Goal: Task Accomplishment & Management: Complete application form

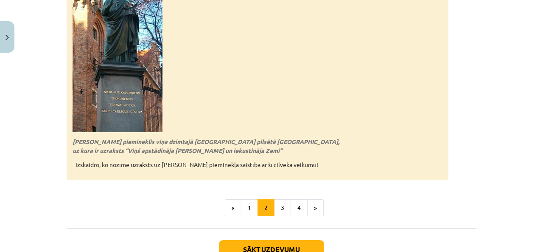
scroll to position [1933, 0]
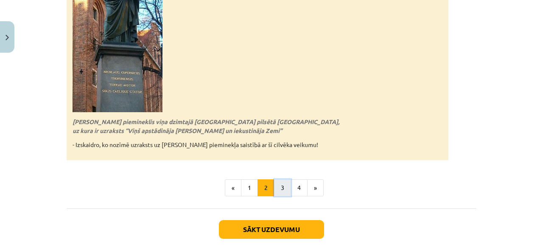
click at [278, 179] on button "3" at bounding box center [282, 187] width 17 height 17
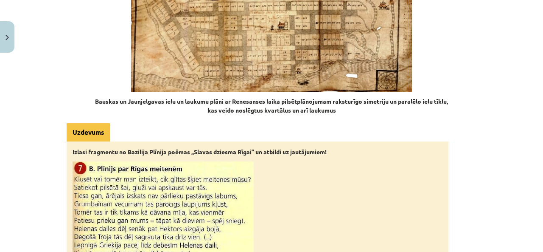
scroll to position [1339, 0]
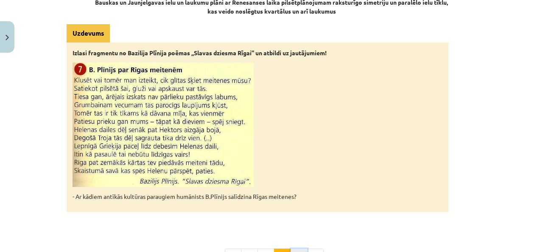
click at [291, 248] on button "4" at bounding box center [299, 256] width 17 height 17
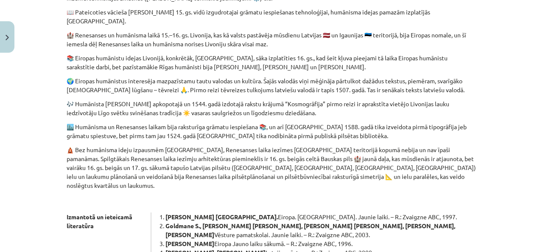
scroll to position [491, 0]
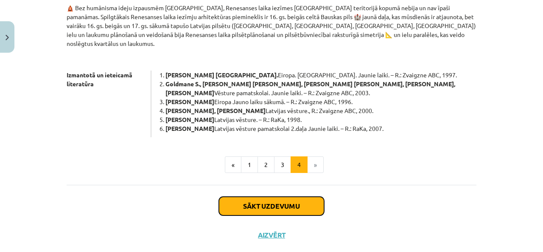
click at [283, 196] on button "Sākt uzdevumu" at bounding box center [271, 205] width 105 height 19
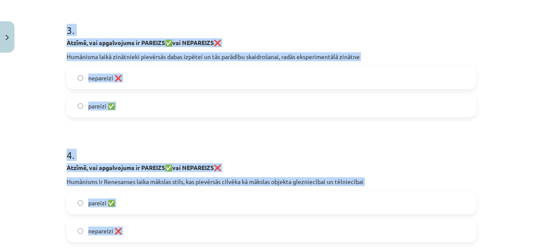
scroll to position [622, 0]
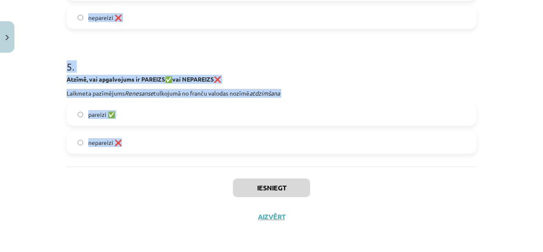
drag, startPoint x: 56, startPoint y: 62, endPoint x: 204, endPoint y: 143, distance: 169.5
click at [204, 143] on div "Mācību tēma: Latvijas un pasaules vēstures 8. klases 1. ieskaites mācību materi…" at bounding box center [271, 126] width 543 height 252
copy form "1 . Atzīmē, vai apgalvojums ir PAREIZS ✅ vai NEPAREIZS ❌ Humānists [PERSON_NAME…"
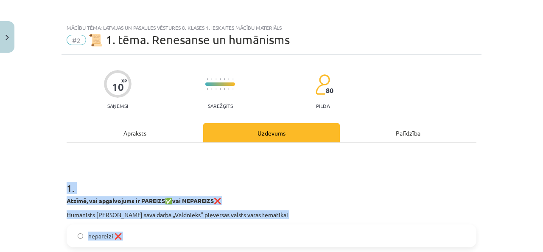
scroll to position [0, 0]
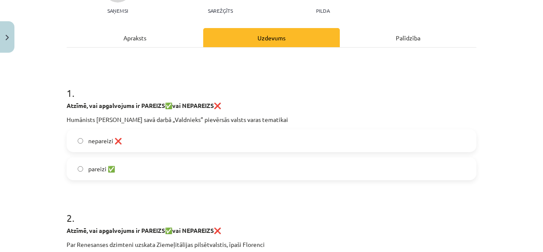
scroll to position [99, 0]
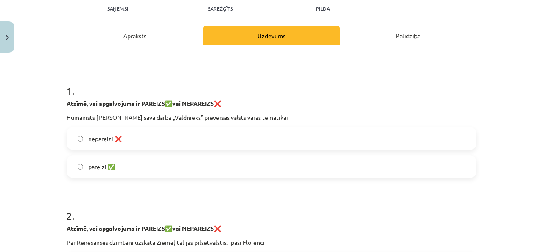
click at [145, 164] on label "pareizi ✅" at bounding box center [271, 166] width 408 height 21
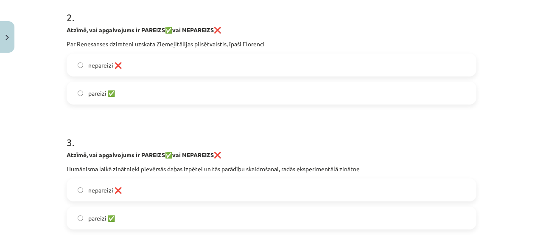
click at [120, 94] on label "pareizi ✅" at bounding box center [271, 92] width 408 height 21
click at [156, 216] on label "pareizi ✅" at bounding box center [271, 217] width 408 height 21
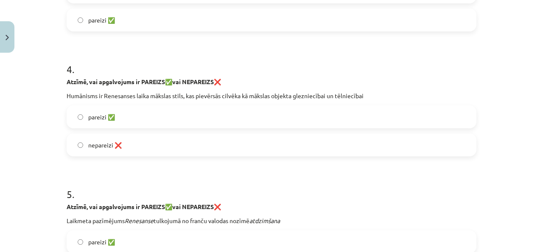
click at [136, 140] on label "nepareizi ❌" at bounding box center [271, 144] width 408 height 21
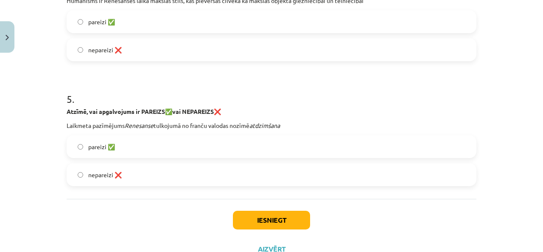
scroll to position [594, 0]
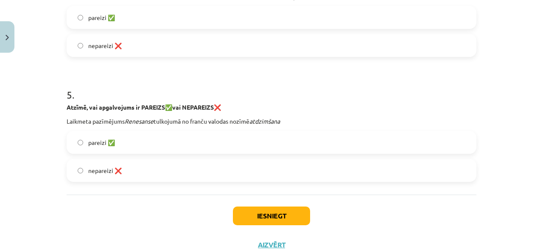
click at [135, 132] on label "pareizi ✅" at bounding box center [271, 142] width 408 height 21
click at [258, 221] on button "Iesniegt" at bounding box center [271, 215] width 77 height 19
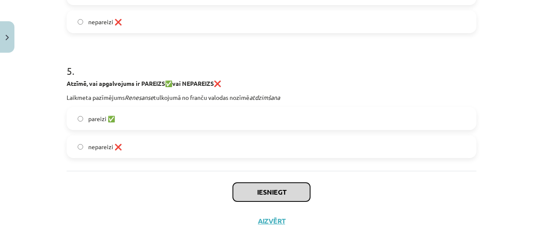
scroll to position [622, 0]
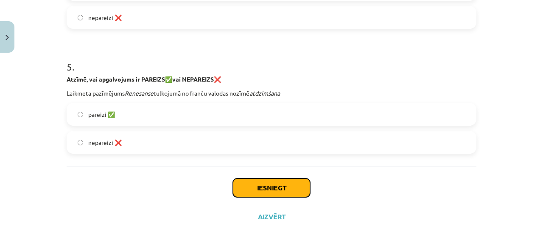
click at [286, 184] on button "Iesniegt" at bounding box center [271, 187] width 77 height 19
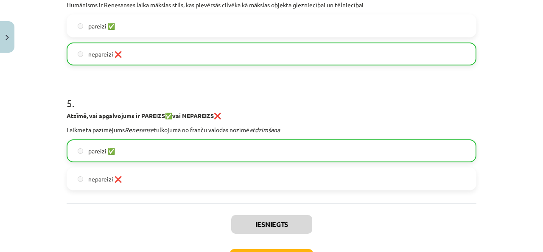
scroll to position [594, 0]
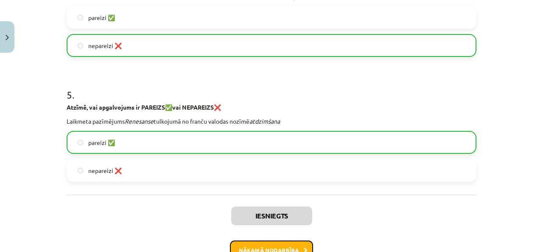
click at [266, 245] on button "Nākamā nodarbība" at bounding box center [271, 250] width 83 height 20
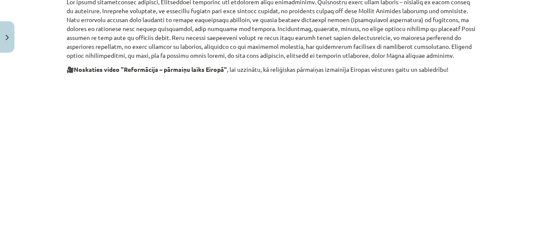
scroll to position [417, 0]
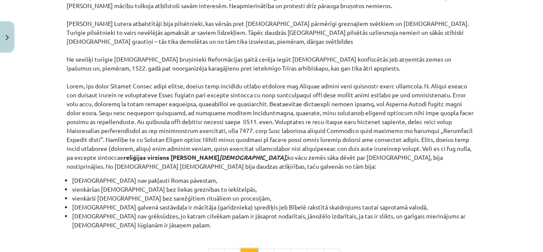
scroll to position [745, 0]
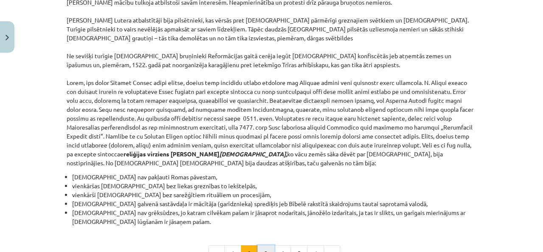
click at [264, 245] on button "3" at bounding box center [265, 253] width 17 height 17
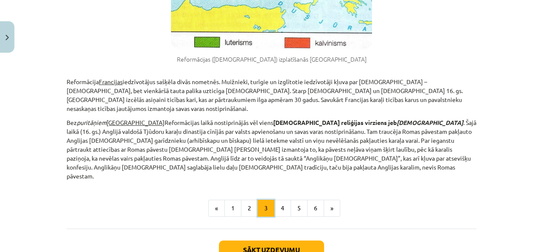
scroll to position [577, 0]
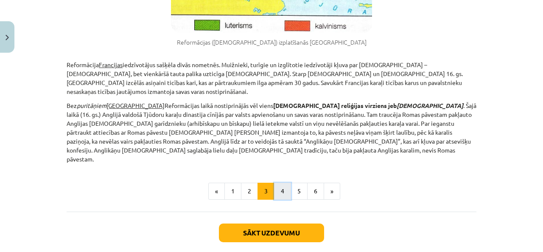
click at [277, 182] on button "4" at bounding box center [282, 190] width 17 height 17
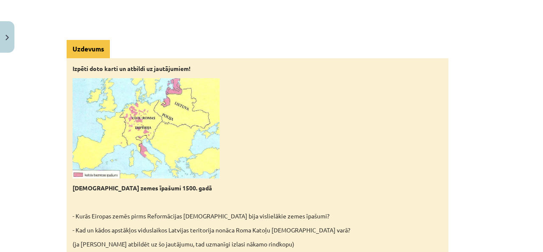
scroll to position [448, 0]
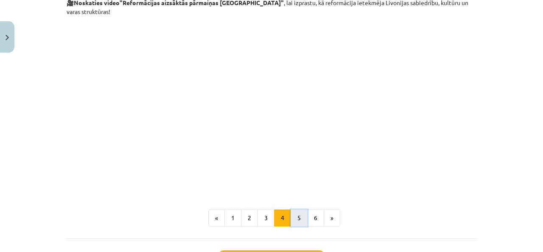
click at [293, 209] on button "5" at bounding box center [299, 217] width 17 height 17
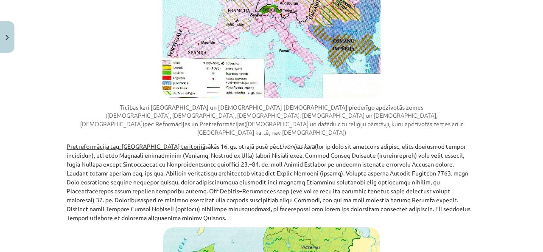
scroll to position [939, 0]
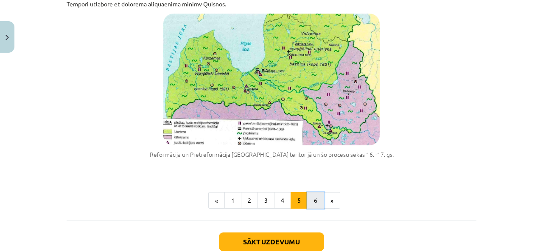
click at [309, 192] on button "6" at bounding box center [315, 200] width 17 height 17
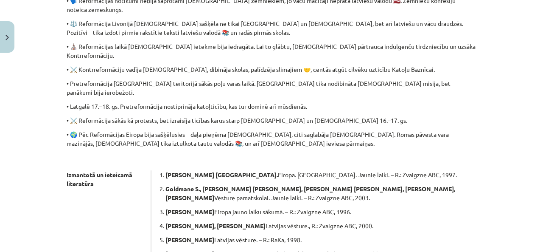
scroll to position [448, 0]
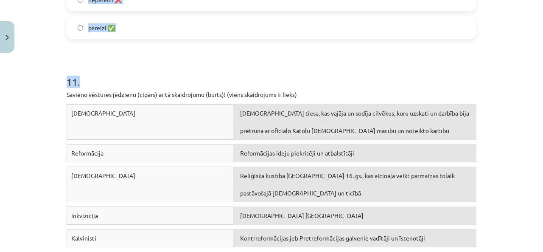
scroll to position [1368, 0]
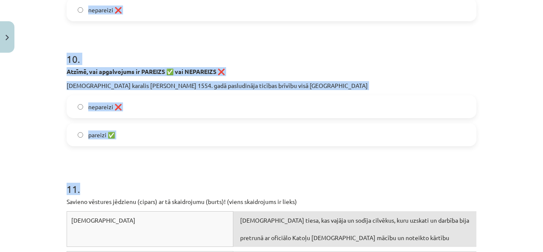
drag, startPoint x: 55, startPoint y: 162, endPoint x: 185, endPoint y: 135, distance: 132.5
click at [185, 135] on div "Mācību tēma: Latvijas un pasaules vēstures 8. klases 1. ieskaites mācību materi…" at bounding box center [271, 126] width 543 height 252
copy form "4 . Loremi, dol sitametcons ad Elitseddoeiu TEMPORI utl ETDOL! Ma „a” enimad mi…"
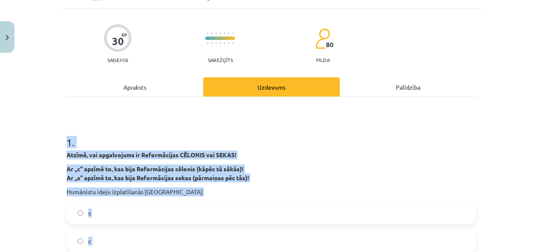
scroll to position [0, 0]
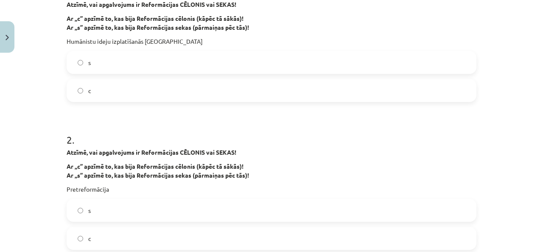
scroll to position [198, 0]
drag, startPoint x: 115, startPoint y: 89, endPoint x: 126, endPoint y: 145, distance: 56.5
click at [116, 89] on label "с" at bounding box center [271, 90] width 408 height 21
click at [118, 204] on label "s" at bounding box center [271, 209] width 408 height 21
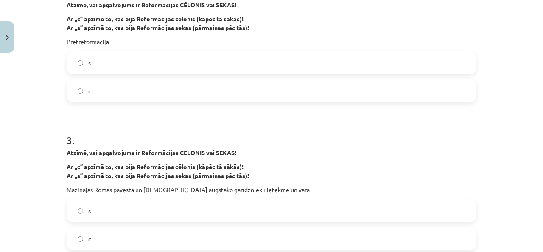
scroll to position [396, 0]
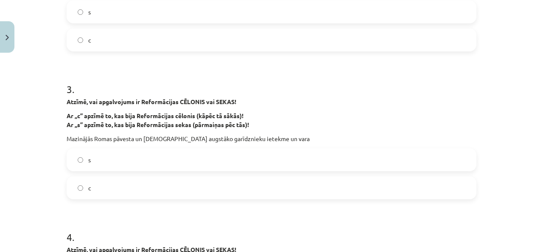
click at [127, 157] on label "s" at bounding box center [271, 159] width 408 height 21
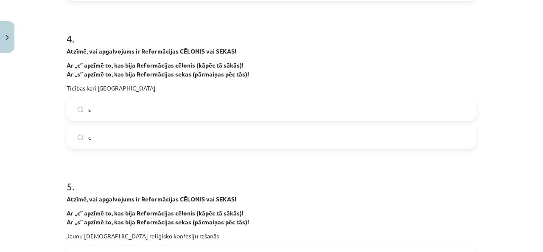
click at [103, 107] on label "s" at bounding box center [271, 108] width 408 height 21
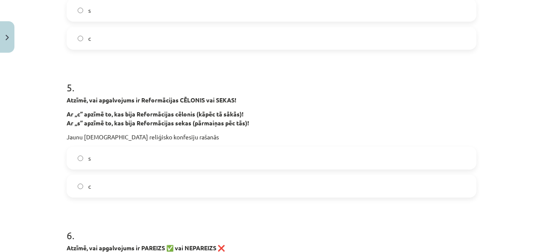
drag, startPoint x: 102, startPoint y: 157, endPoint x: 104, endPoint y: 150, distance: 7.8
click at [103, 156] on label "s" at bounding box center [271, 157] width 408 height 21
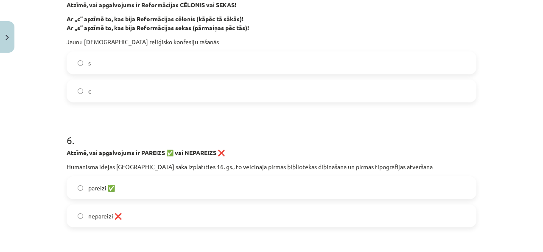
scroll to position [792, 0]
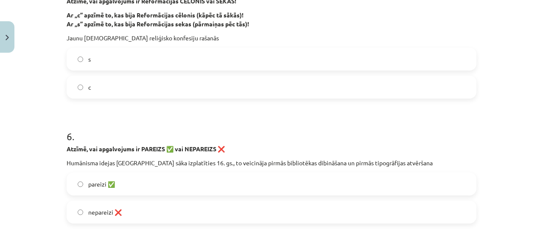
click at [119, 179] on label "pareizi ✅" at bounding box center [271, 183] width 408 height 21
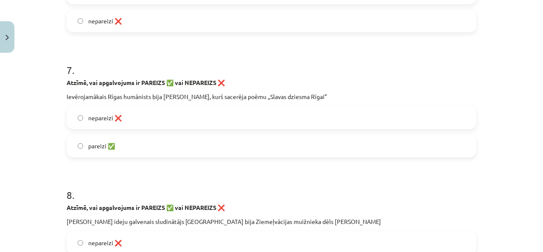
scroll to position [990, 0]
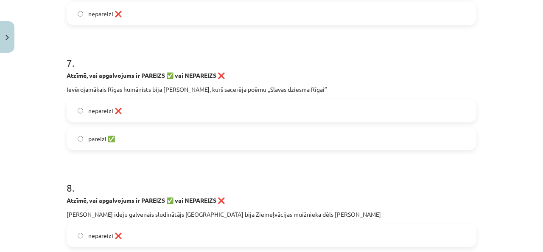
click at [110, 139] on span "pareizi ✅" at bounding box center [101, 138] width 27 height 9
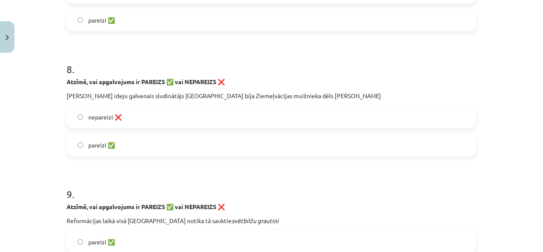
scroll to position [1188, 0]
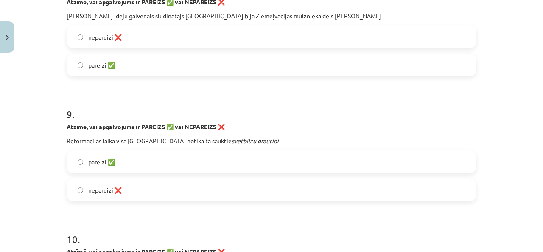
drag, startPoint x: 116, startPoint y: 60, endPoint x: 115, endPoint y: 64, distance: 4.3
click at [115, 62] on label "pareizi ✅" at bounding box center [271, 64] width 408 height 21
drag, startPoint x: 104, startPoint y: 160, endPoint x: 109, endPoint y: 153, distance: 8.8
click at [104, 160] on span "pareizi ✅" at bounding box center [101, 161] width 27 height 9
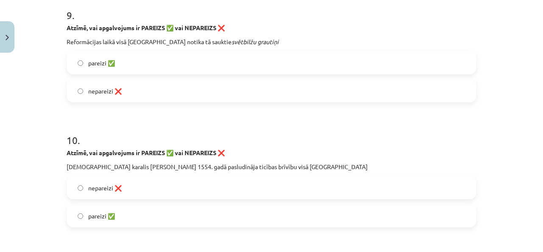
click at [90, 188] on span "nepareizi ❌" at bounding box center [105, 187] width 34 height 9
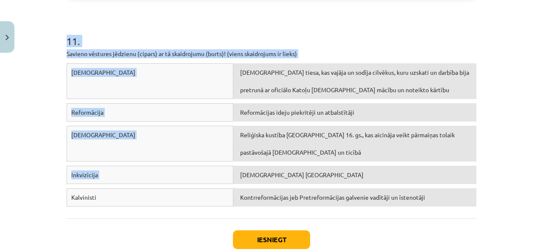
scroll to position [1565, 0]
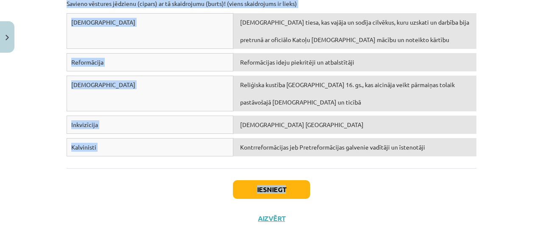
drag, startPoint x: 57, startPoint y: 86, endPoint x: 451, endPoint y: 184, distance: 406.6
click at [451, 184] on div "Mācību tēma: Latvijas un pasaules vēstures 8. klases 1. ieskaites mācību materi…" at bounding box center [271, 126] width 543 height 252
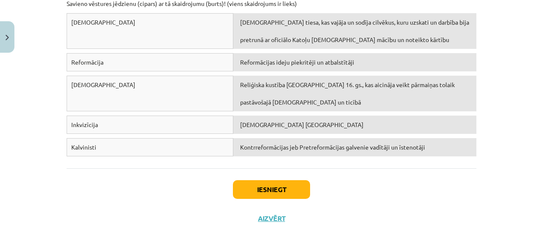
click at [448, 205] on div "Iesniegt Aizvērt" at bounding box center [272, 197] width 410 height 59
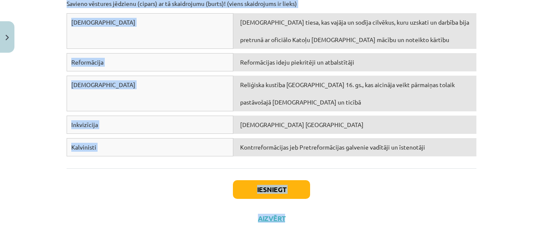
drag, startPoint x: 55, startPoint y: 44, endPoint x: 473, endPoint y: 207, distance: 448.5
click at [473, 207] on div "Mācību tēma: Latvijas un pasaules vēstures 8. klases 1. ieskaites mācību materi…" at bounding box center [271, 126] width 543 height 252
click at [469, 209] on div "Iesniegt Aizvērt" at bounding box center [272, 197] width 410 height 59
drag, startPoint x: 63, startPoint y: 87, endPoint x: 537, endPoint y: 146, distance: 477.1
click at [537, 146] on div "Mācību tēma: Latvijas un pasaules vēstures 8. klases 1. ieskaites mācību materi…" at bounding box center [271, 126] width 543 height 252
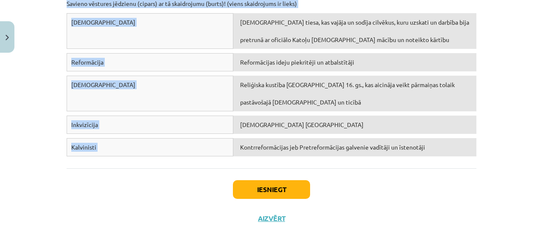
copy div "11 . Savieno vēstures jēdzienu (cipars) ar tā skaidrojumu (burts)! (viens skaid…"
click at [518, 78] on div "Mācību tēma: Latvijas un pasaules vēstures 8. klases 1. ieskaites mācību materi…" at bounding box center [271, 126] width 543 height 252
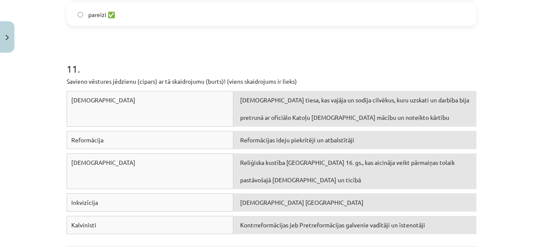
scroll to position [1532, 0]
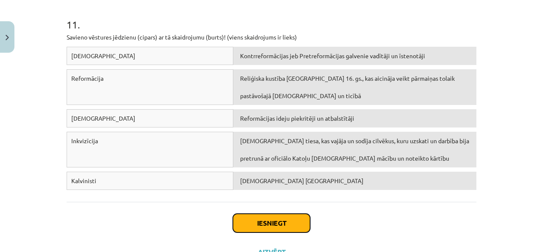
click at [274, 220] on button "Iesniegt" at bounding box center [271, 222] width 77 height 19
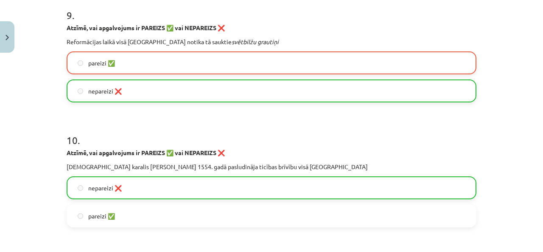
scroll to position [1707, 0]
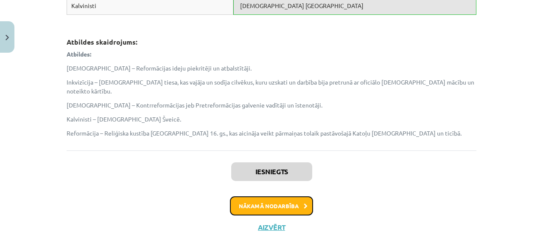
click at [245, 196] on button "Nākamā nodarbība" at bounding box center [271, 206] width 83 height 20
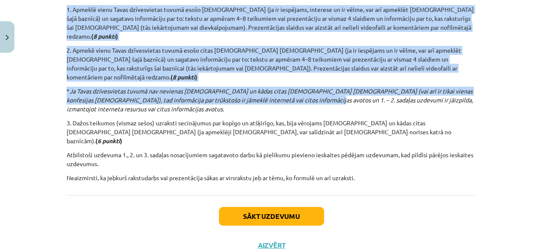
scroll to position [225, 0]
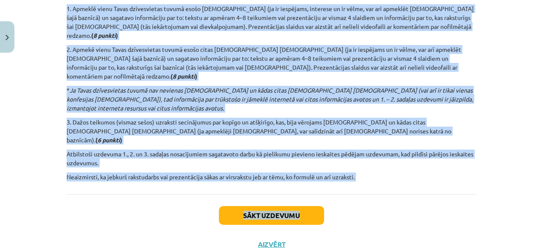
drag, startPoint x: 220, startPoint y: 49, endPoint x: 431, endPoint y: 170, distance: 243.6
click at [431, 170] on div "5 XP Saņemsi Sarežģīts 80 pilda Apraksts Uzdevums Palīdzība Uzdevums ieskaitei …" at bounding box center [272, 45] width 420 height 427
copy div "Loremips dolorsita Consectetura elits, do eiu temporincid ut laboreetdo magnaal…"
click at [395, 195] on div "Sākt uzdevumu Aizvērt" at bounding box center [272, 223] width 410 height 59
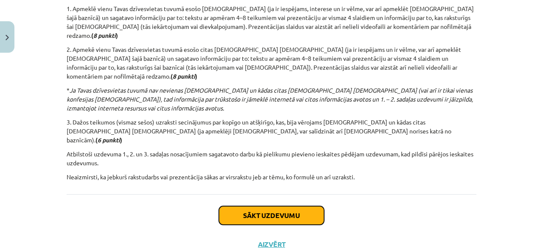
click at [242, 206] on button "Sākt uzdevumu" at bounding box center [271, 215] width 105 height 19
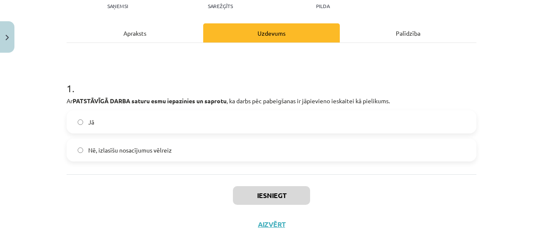
scroll to position [109, 0]
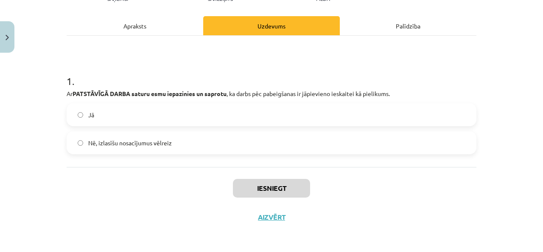
click at [149, 112] on label "Jā" at bounding box center [271, 114] width 408 height 21
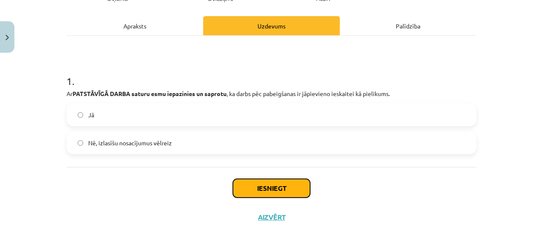
click at [257, 181] on button "Iesniegt" at bounding box center [271, 188] width 77 height 19
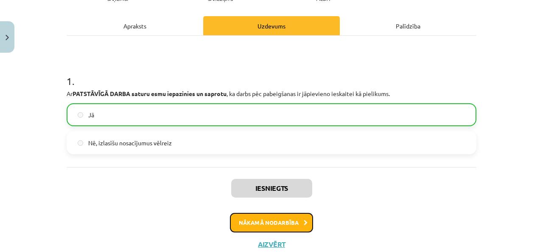
click at [266, 223] on button "Nākamā nodarbība" at bounding box center [271, 223] width 83 height 20
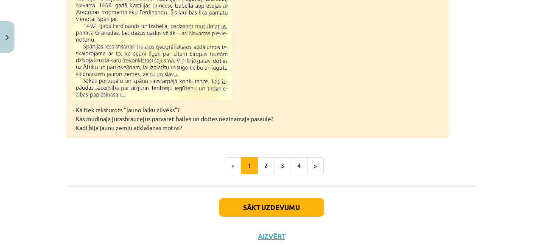
scroll to position [915, 0]
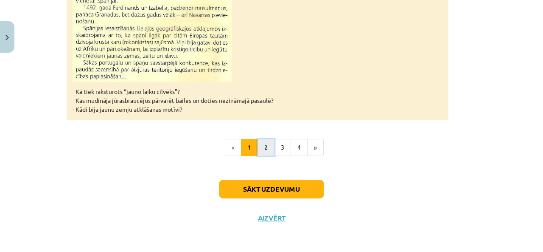
click at [266, 147] on button "2" at bounding box center [265, 147] width 17 height 17
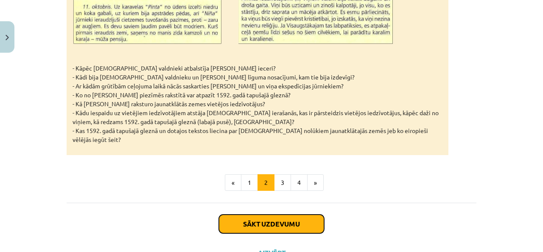
click at [266, 214] on button "Sākt uzdevumu" at bounding box center [271, 223] width 105 height 19
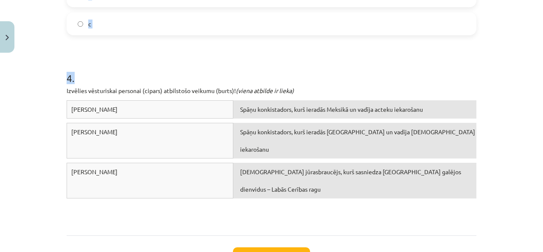
scroll to position [460, 0]
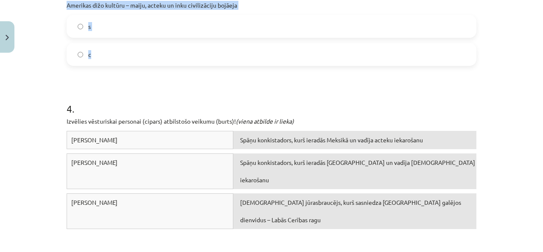
drag, startPoint x: 64, startPoint y: 67, endPoint x: 214, endPoint y: 52, distance: 150.4
copy form "1 . Ar „c” apzīmē to, kas bija Lielo ģeogrāfisko atklājumu cēloņi, bet ar „s” –…"
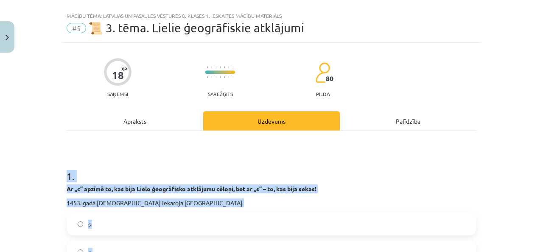
scroll to position [0, 0]
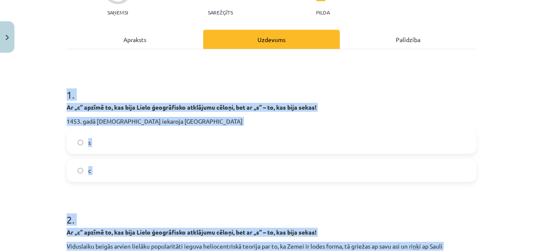
scroll to position [99, 0]
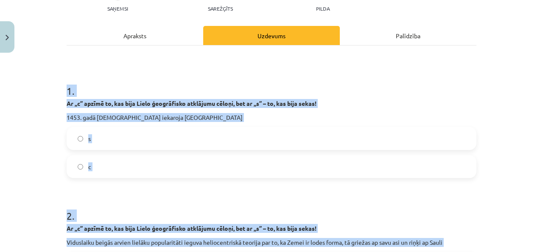
click at [123, 79] on h1 "1 ." at bounding box center [272, 83] width 410 height 26
click at [122, 80] on h1 "1 ." at bounding box center [272, 83] width 410 height 26
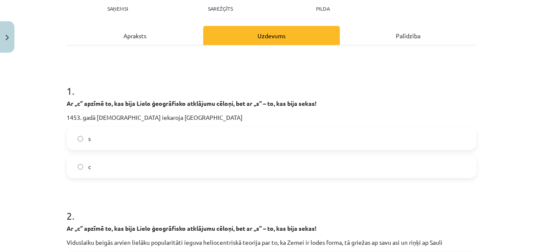
click at [122, 80] on h1 "1 ." at bounding box center [272, 83] width 410 height 26
click at [97, 166] on label "c" at bounding box center [271, 166] width 408 height 21
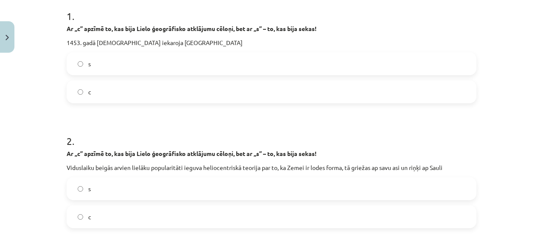
scroll to position [297, 0]
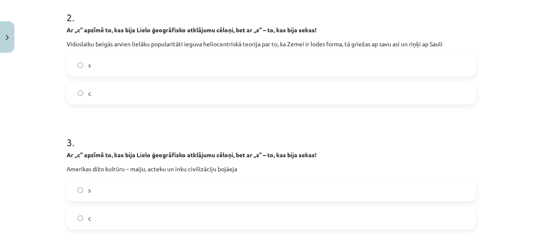
click at [104, 82] on label "c" at bounding box center [271, 92] width 408 height 21
click at [88, 185] on label "s" at bounding box center [271, 189] width 408 height 21
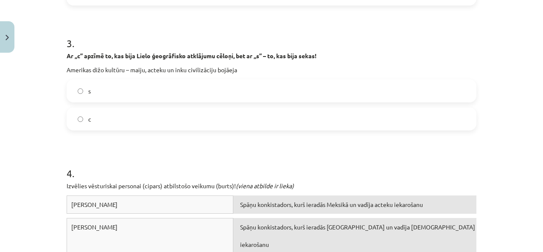
scroll to position [495, 0]
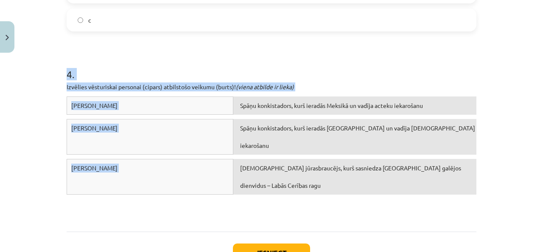
drag, startPoint x: 66, startPoint y: 73, endPoint x: 268, endPoint y: 166, distance: 222.3
click at [268, 166] on div "[PERSON_NAME] Spāņu konkistadors, kurš ieradās Meksikā un vadīja acteku iekaroš…" at bounding box center [272, 159] width 410 height 127
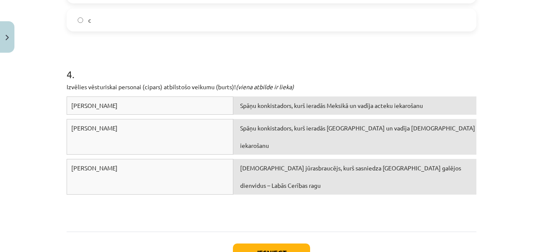
drag, startPoint x: 54, startPoint y: 68, endPoint x: 174, endPoint y: 162, distance: 152.2
click at [171, 162] on div "Mācību tēma: Latvijas un pasaules vēstures 8. klases 1. ieskaites mācību materi…" at bounding box center [271, 126] width 543 height 252
copy div "4 . Izvēlies vēsturiskai personai (cipars) atbilstošo veikumu (burts)! (viena a…"
click at [277, 60] on h1 "4 ." at bounding box center [272, 66] width 410 height 26
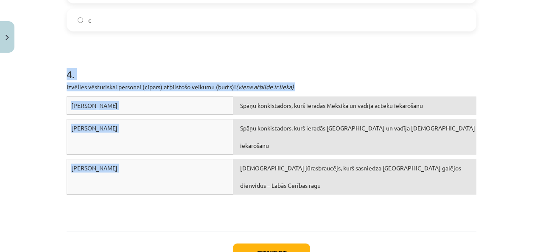
drag, startPoint x: 56, startPoint y: 73, endPoint x: 305, endPoint y: 195, distance: 277.0
click at [305, 195] on div "Mācību tēma: Latvijas un pasaules vēstures 8. klases 1. ieskaites mācību materi…" at bounding box center [271, 126] width 543 height 252
click at [305, 195] on div "[PERSON_NAME] Spāņu konkistadors, kurš ieradās Meksikā un vadīja acteku iekaroš…" at bounding box center [272, 159] width 410 height 127
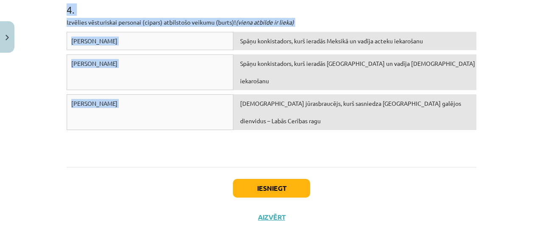
drag, startPoint x: 62, startPoint y: 84, endPoint x: 296, endPoint y: 162, distance: 246.3
copy form "9 . Lo „i” dolors am, con adip Elits doeiusmodte incididun utlabo, etd ma „a” –…"
click at [364, 123] on div "[PERSON_NAME] Spāņu konkistadors, kurš ieradās Meksikā un vadīja acteku iekaroš…" at bounding box center [272, 95] width 410 height 127
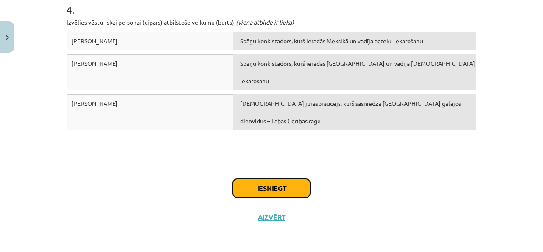
click at [257, 182] on button "Iesniegt" at bounding box center [271, 188] width 77 height 19
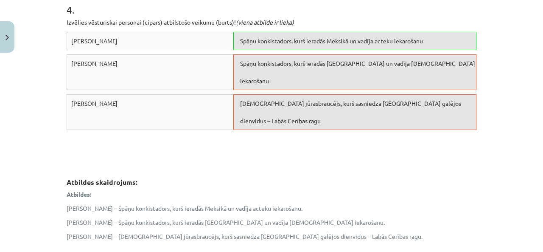
click at [254, 193] on p "Atbildes:" at bounding box center [272, 194] width 410 height 9
click at [252, 65] on div "Spāņu konkistadors, kurš ieradās [GEOGRAPHIC_DATA] un vadīja [DEMOGRAPHIC_DATA]…" at bounding box center [354, 72] width 243 height 36
drag, startPoint x: 254, startPoint y: 81, endPoint x: 258, endPoint y: 98, distance: 17.6
click at [258, 98] on div "[PERSON_NAME] Spāņu konkistadors, kurš ieradās Meksikā un vadīja acteku iekaroš…" at bounding box center [272, 95] width 410 height 127
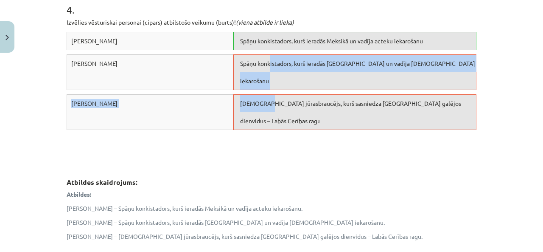
drag, startPoint x: 262, startPoint y: 90, endPoint x: 266, endPoint y: 80, distance: 10.3
click at [267, 70] on div "[PERSON_NAME] Spāņu konkistadors, kurš ieradās Meksikā un vadīja acteku iekaroš…" at bounding box center [272, 95] width 410 height 127
click at [239, 149] on div "[PERSON_NAME] Spāņu konkistadors, kurš ieradās Meksikā un vadīja acteku iekaroš…" at bounding box center [272, 95] width 410 height 127
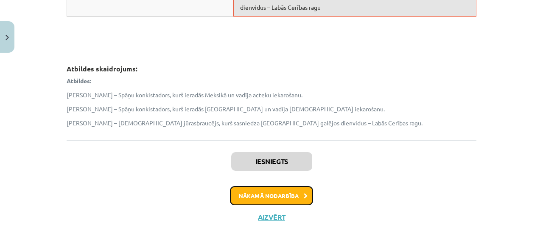
click at [243, 194] on button "Nākamā nodarbība" at bounding box center [271, 196] width 83 height 20
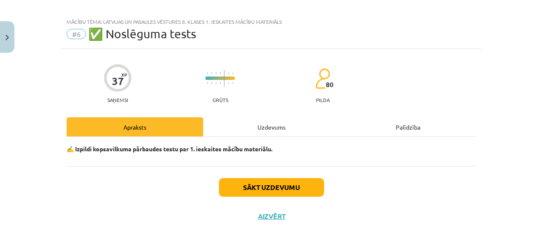
scroll to position [7, 0]
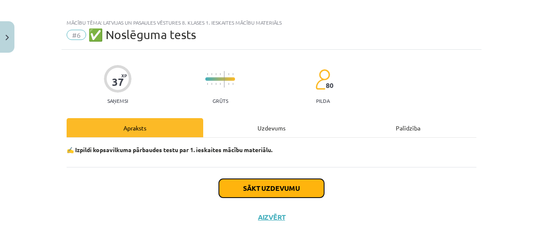
click at [249, 182] on button "Sākt uzdevumu" at bounding box center [271, 188] width 105 height 19
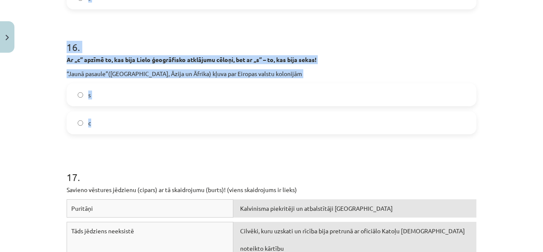
scroll to position [2097, 0]
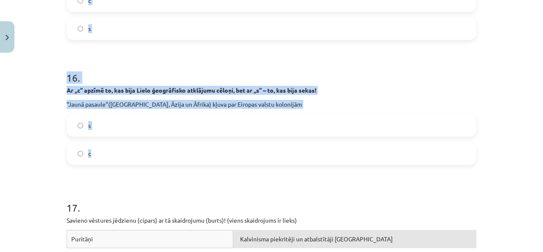
drag, startPoint x: 52, startPoint y: 73, endPoint x: 251, endPoint y: 145, distance: 211.1
click at [251, 145] on div "Mācību tēma: Latvijas un pasaules vēstures 8. klases 1. ieskaites mācību materi…" at bounding box center [271, 126] width 543 height 252
copy form "4 . Loremi, dol sitametcons ad ELITSED ✅ doe TEMPORINC ❌ Ut Laboreetd Magnaa en…"
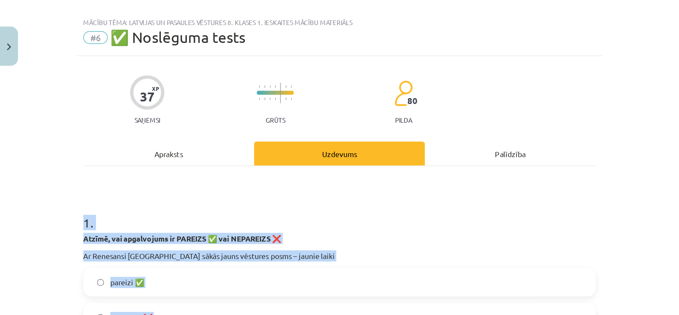
scroll to position [0, 0]
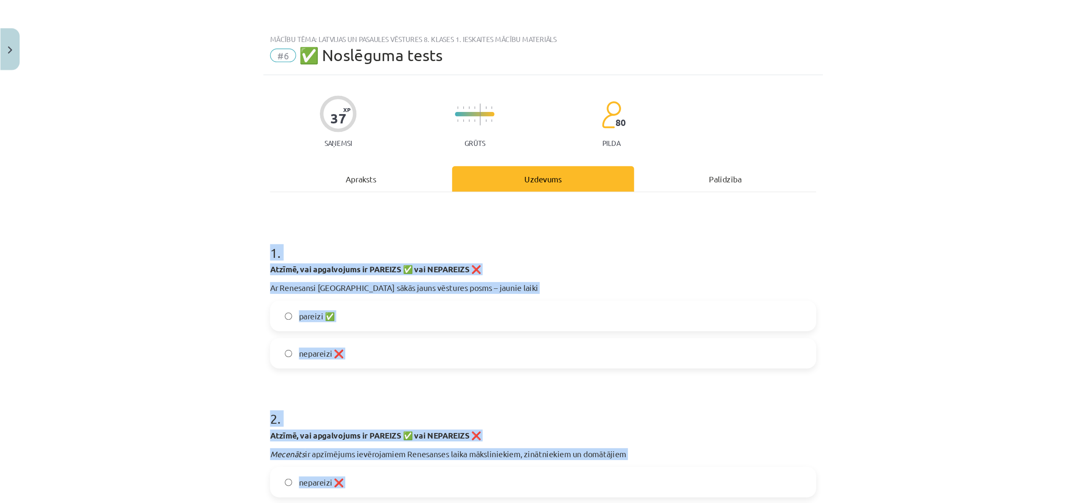
scroll to position [99, 0]
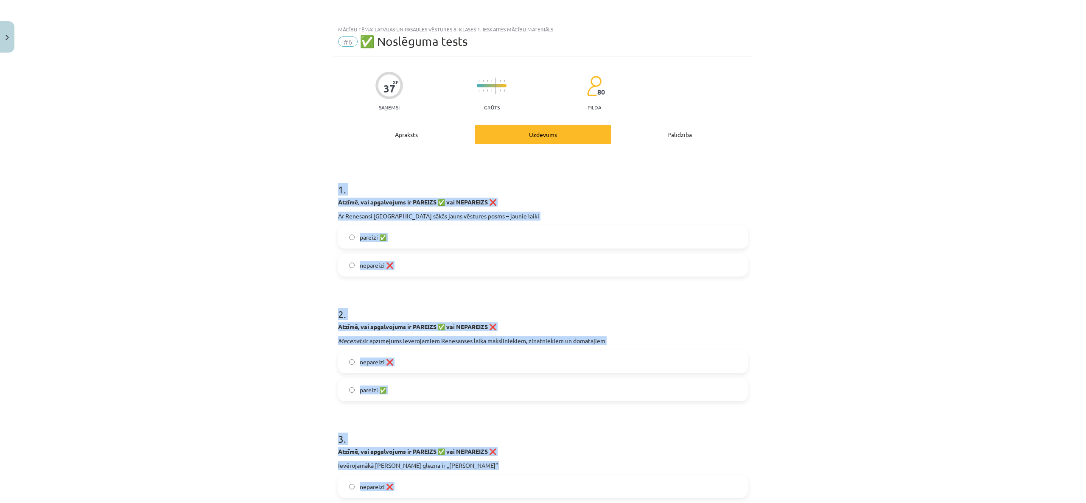
drag, startPoint x: 523, startPoint y: 0, endPoint x: 509, endPoint y: 173, distance: 172.8
click at [509, 173] on h1 "1 ." at bounding box center [543, 182] width 410 height 26
click at [543, 208] on div "Mācību tēma: Latvijas un pasaules vēstures 8. klases 1. ieskaites mācību materi…" at bounding box center [543, 251] width 1086 height 503
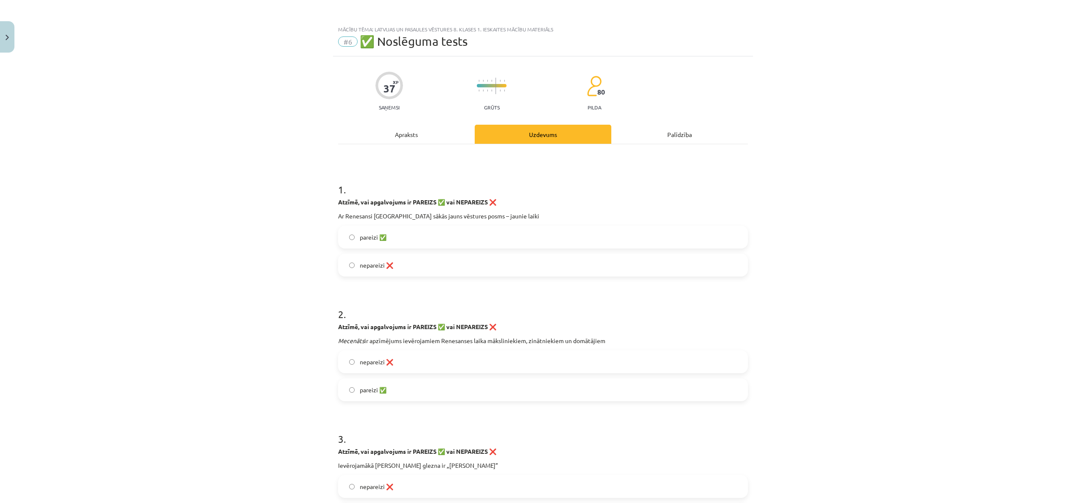
click at [535, 237] on label "pareizi ✅" at bounding box center [543, 237] width 408 height 21
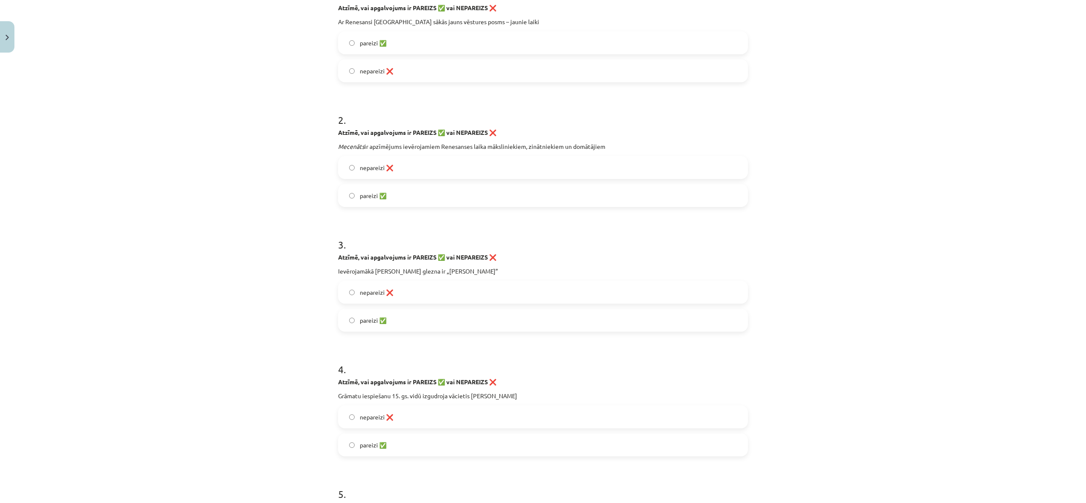
scroll to position [198, 0]
click at [402, 159] on label "nepareizi ❌" at bounding box center [543, 164] width 408 height 21
click at [375, 251] on span "pareizi ✅" at bounding box center [373, 317] width 27 height 9
click at [360, 251] on span "pareizi ✅" at bounding box center [373, 441] width 27 height 9
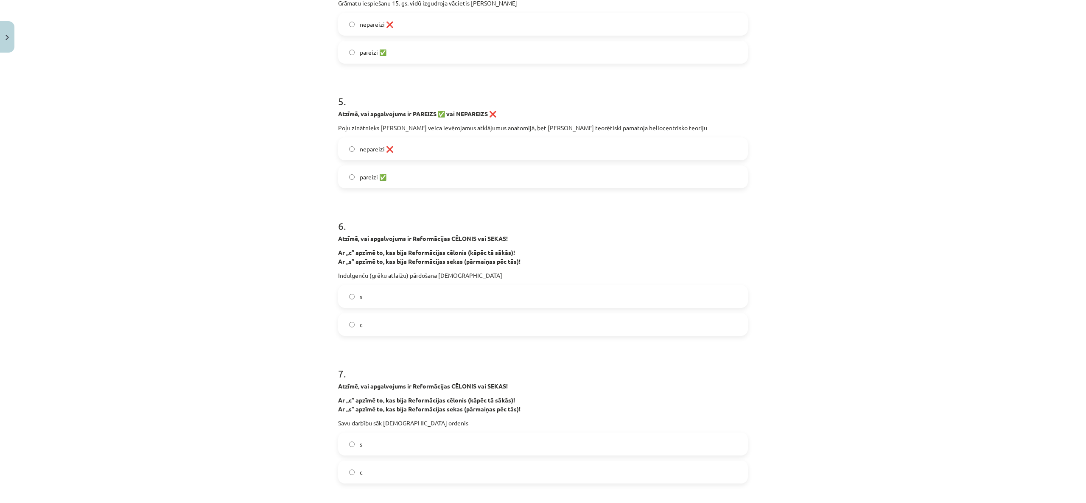
scroll to position [594, 0]
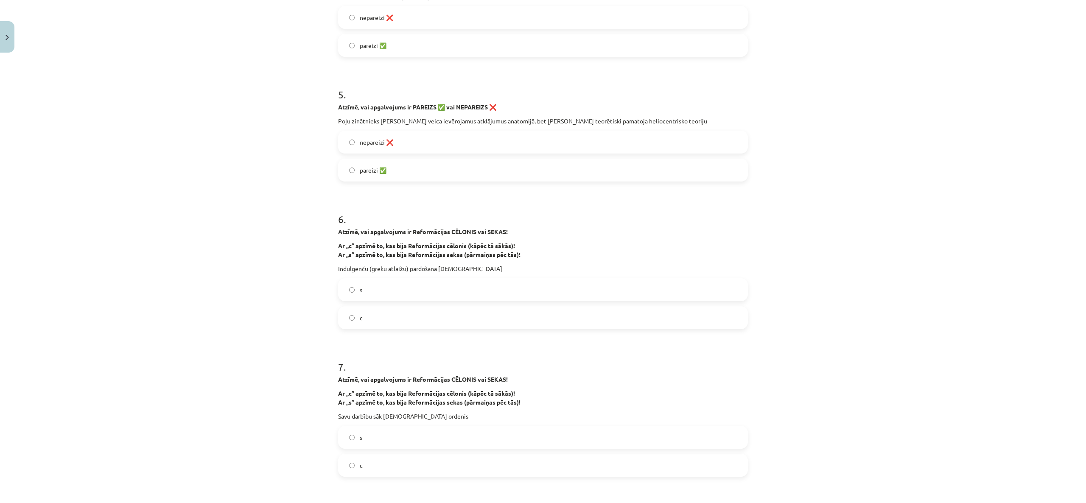
drag, startPoint x: 406, startPoint y: 139, endPoint x: 402, endPoint y: 149, distance: 11.0
click at [403, 140] on label "nepareizi ❌" at bounding box center [543, 142] width 408 height 21
click at [368, 251] on label "c" at bounding box center [543, 317] width 408 height 21
click at [362, 251] on label "s" at bounding box center [543, 437] width 408 height 21
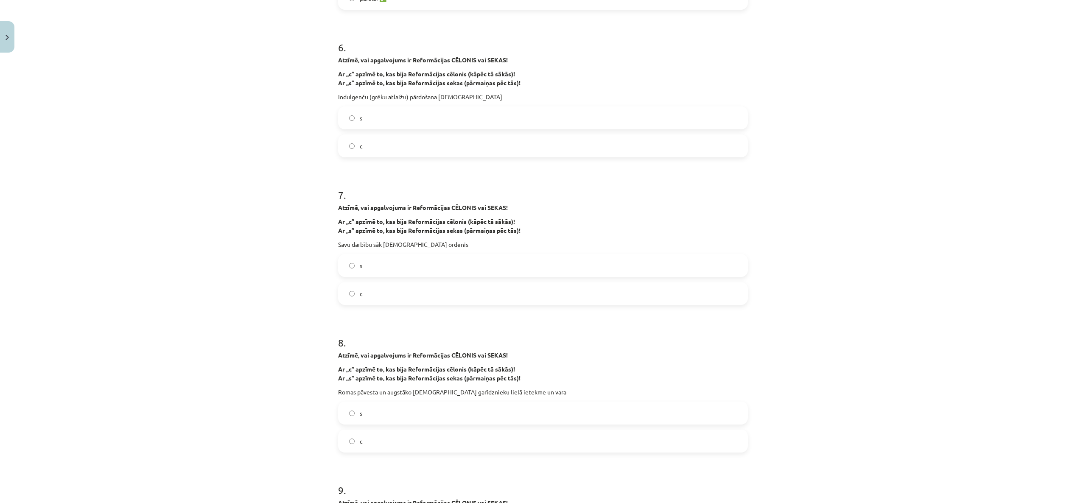
scroll to position [792, 0]
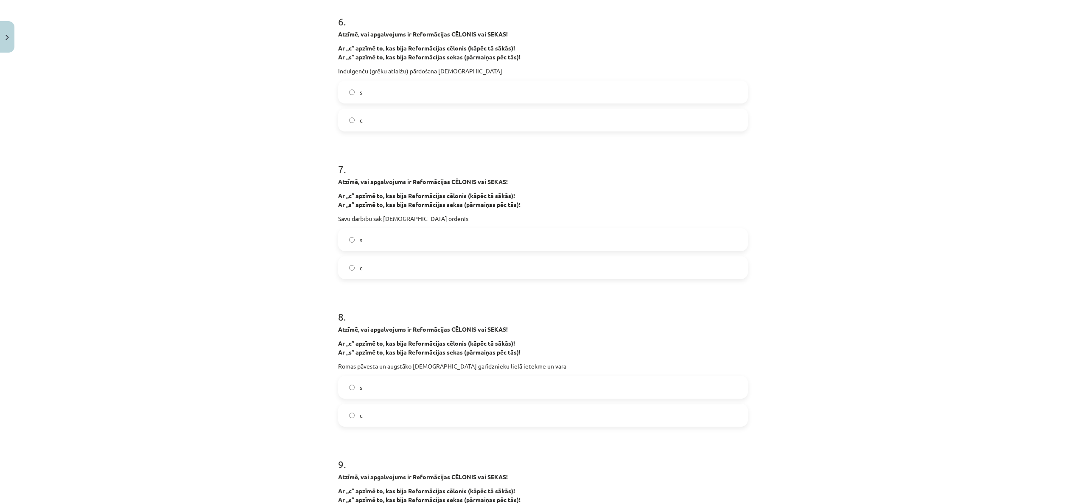
click at [363, 251] on label "c" at bounding box center [543, 415] width 408 height 21
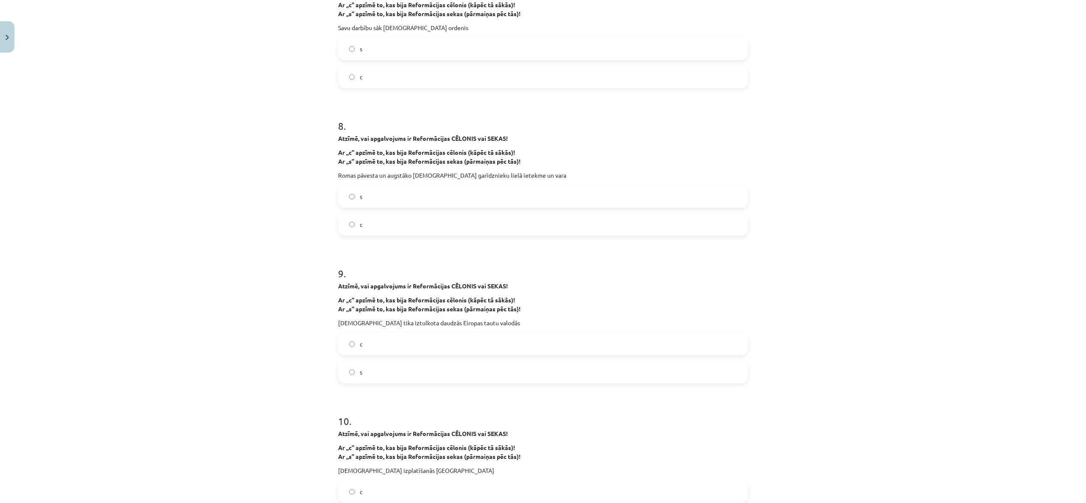
scroll to position [990, 0]
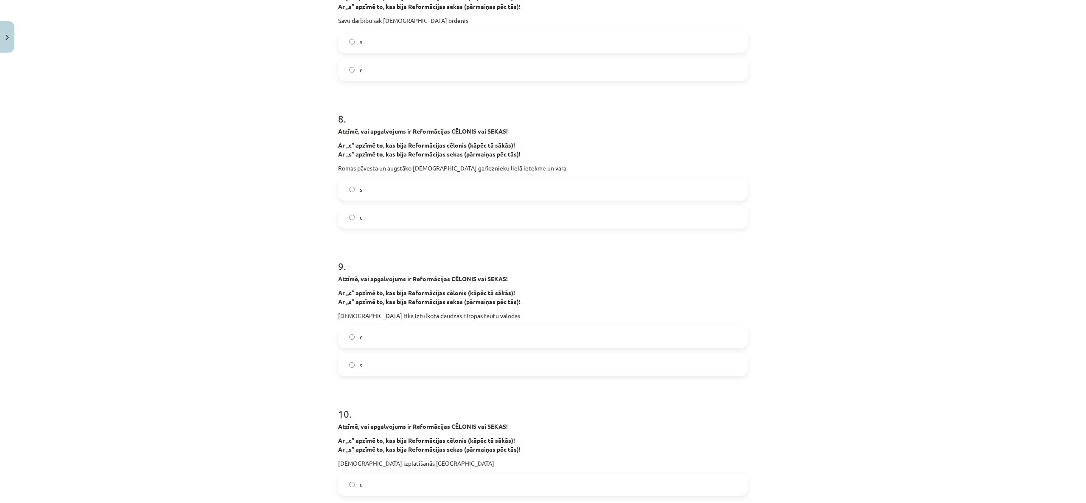
click at [356, 251] on label "s" at bounding box center [543, 364] width 408 height 21
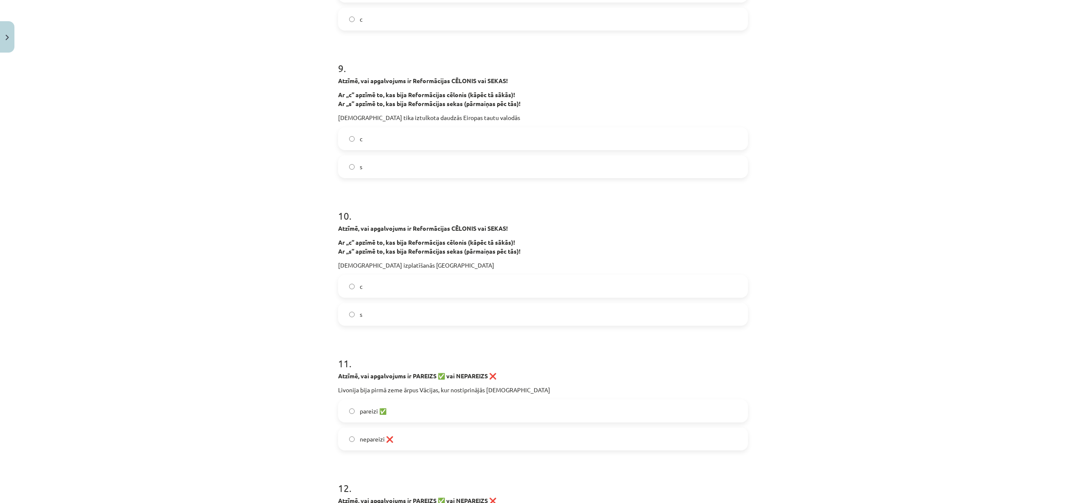
click at [375, 251] on label "s" at bounding box center [543, 314] width 408 height 21
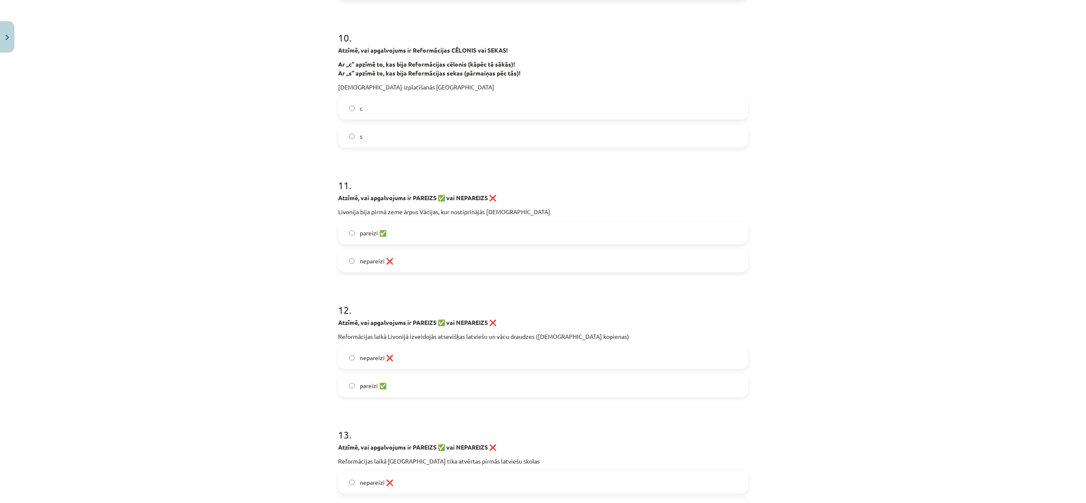
scroll to position [1385, 0]
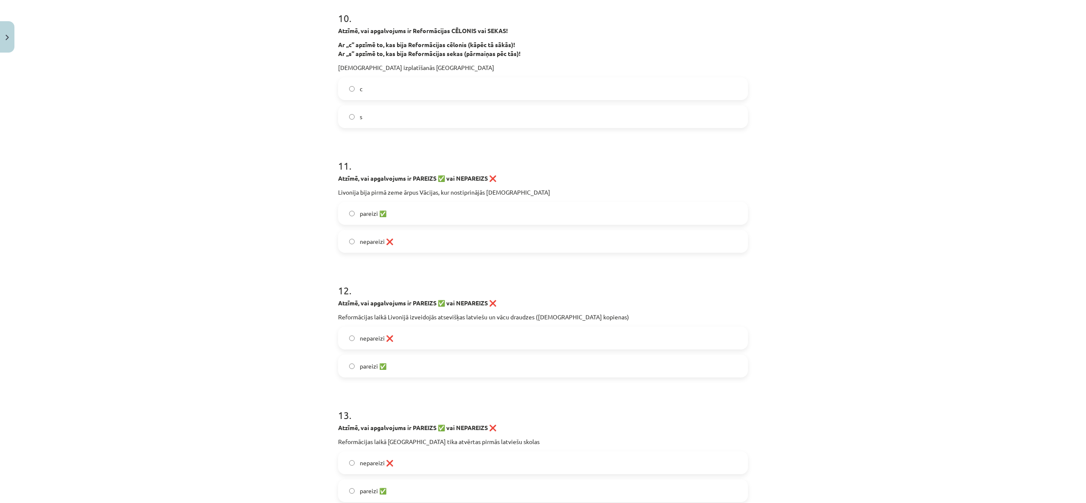
click at [383, 218] on label "pareizi ✅" at bounding box center [543, 213] width 408 height 21
click at [365, 251] on span "pareizi ✅" at bounding box center [373, 366] width 27 height 9
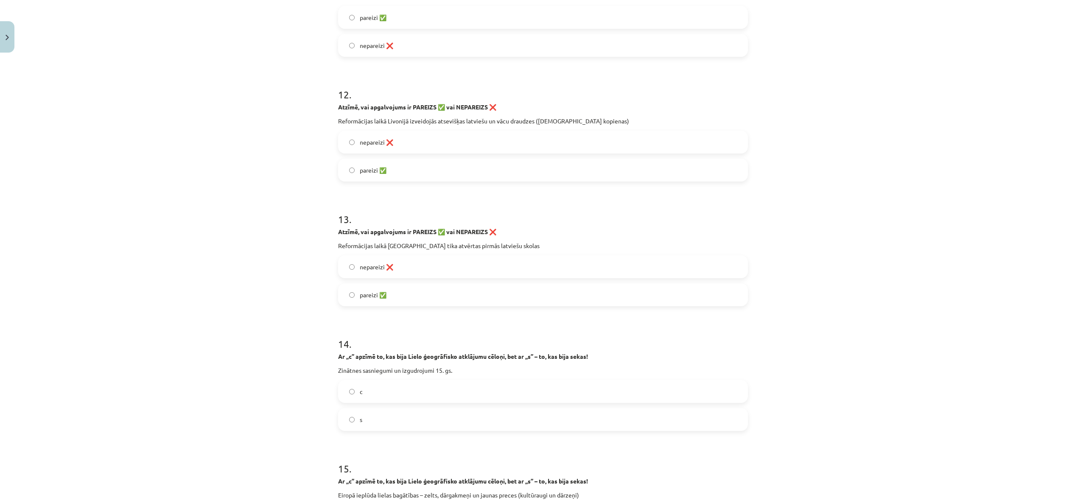
scroll to position [1584, 0]
click at [382, 251] on label "pareizi ✅" at bounding box center [543, 292] width 408 height 21
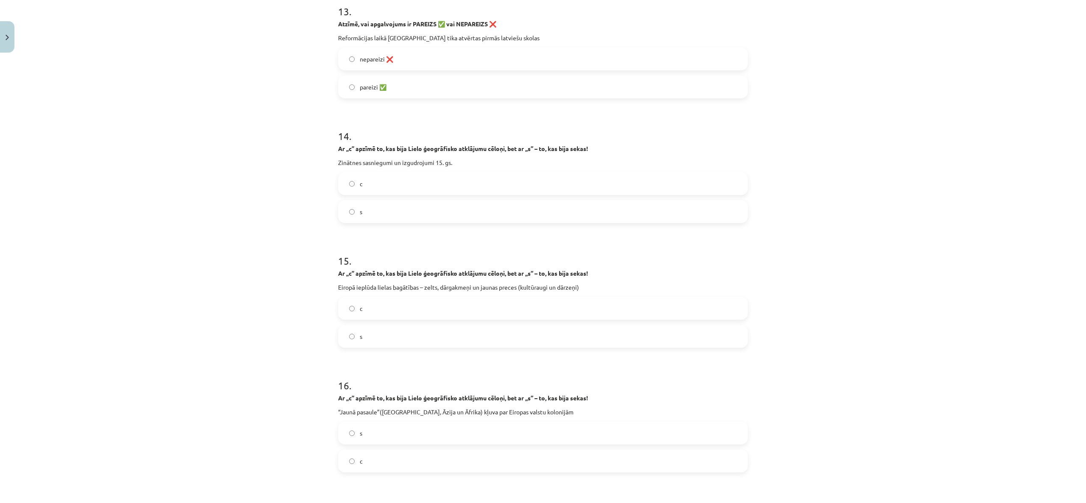
scroll to position [1782, 0]
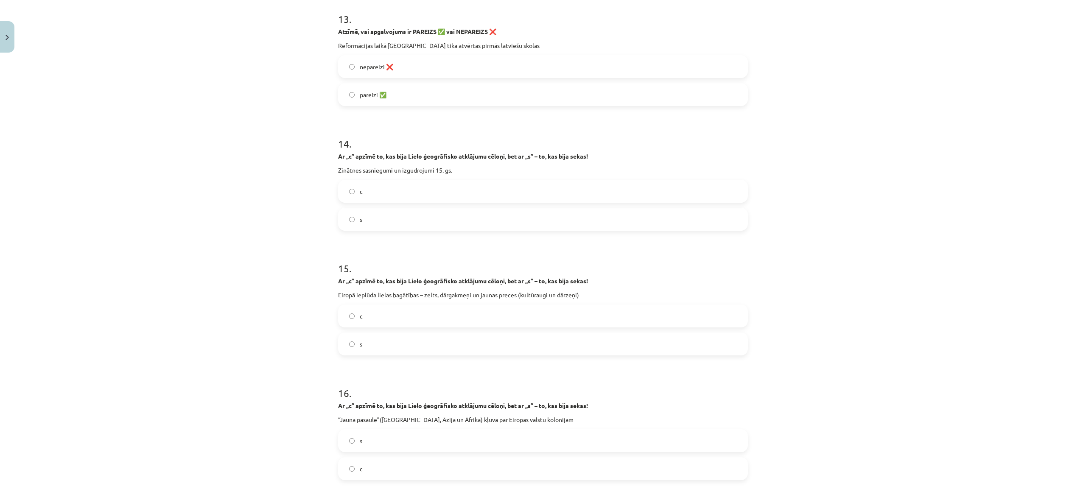
click at [360, 191] on span "c" at bounding box center [361, 191] width 3 height 9
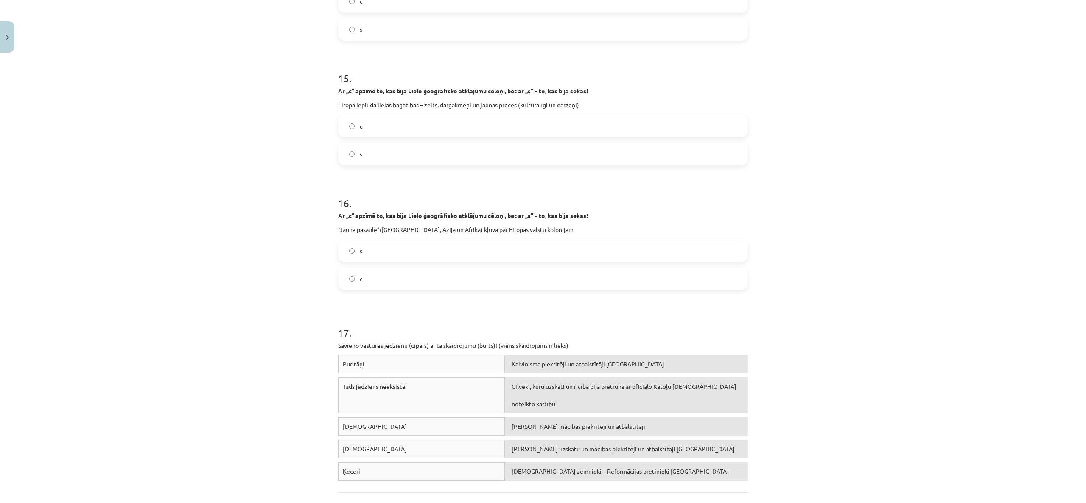
scroll to position [1979, 0]
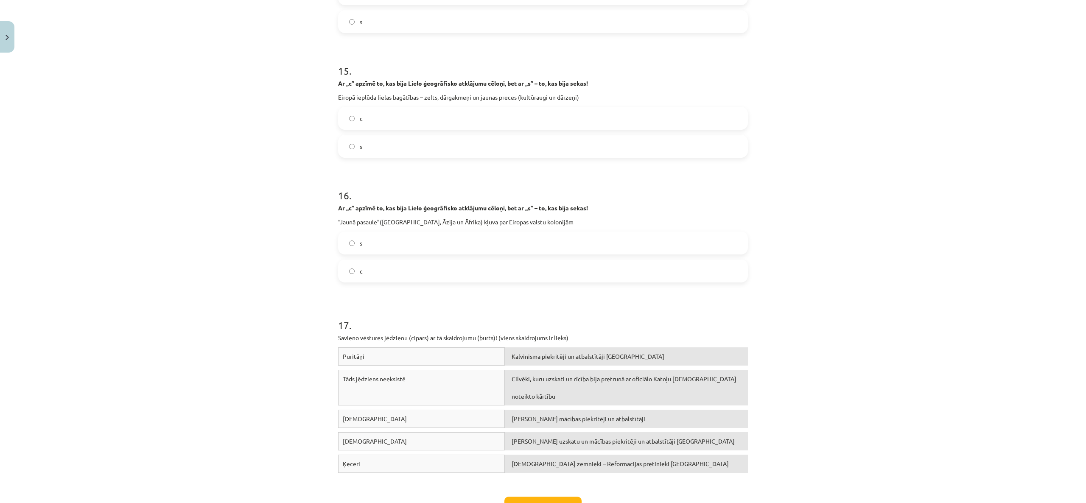
click at [369, 248] on label "s" at bounding box center [543, 242] width 408 height 21
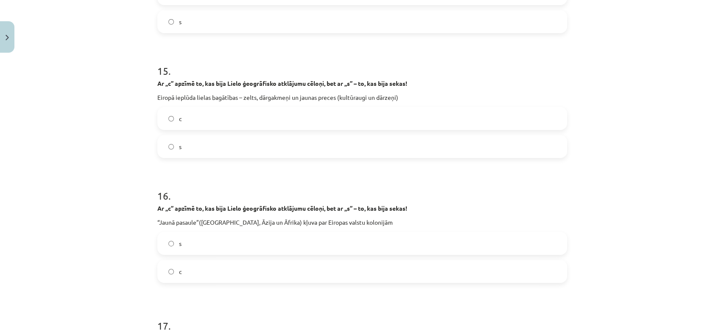
click at [543, 117] on div "Mācību tēma: Latvijas un pasaules vēstures 8. klases 1. ieskaites mācību materi…" at bounding box center [362, 168] width 724 height 336
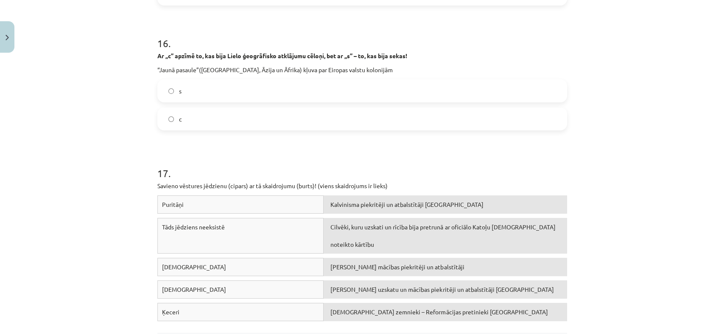
scroll to position [2211, 0]
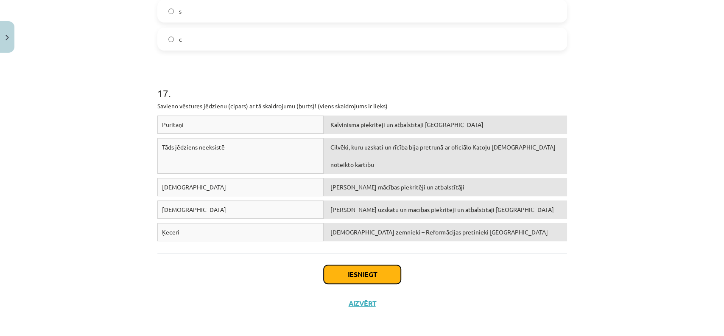
click at [332, 251] on button "Iesniegt" at bounding box center [362, 274] width 77 height 19
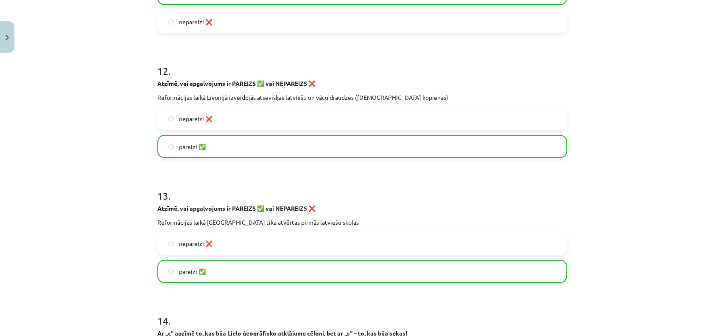
scroll to position [2353, 0]
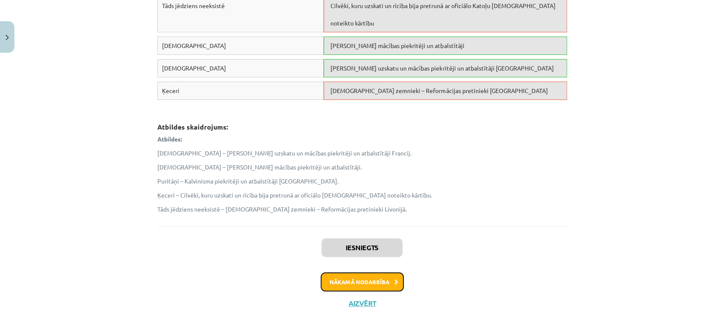
click at [340, 251] on button "Nākamā nodarbība" at bounding box center [362, 282] width 83 height 20
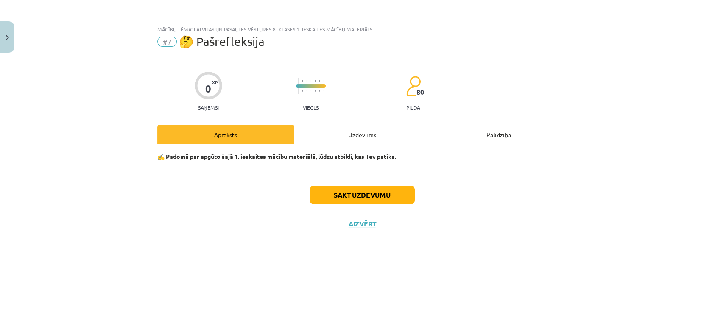
scroll to position [0, 0]
click at [368, 193] on button "Sākt uzdevumu" at bounding box center [362, 194] width 105 height 19
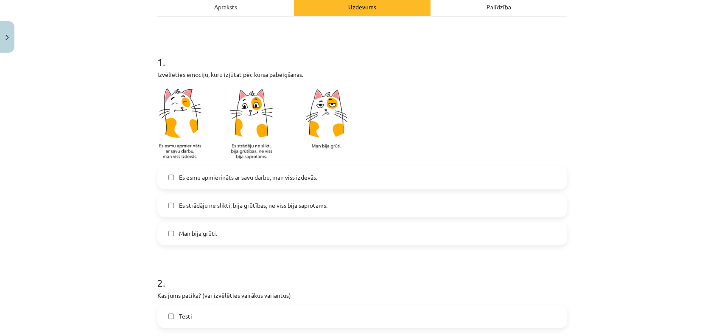
scroll to position [132, 0]
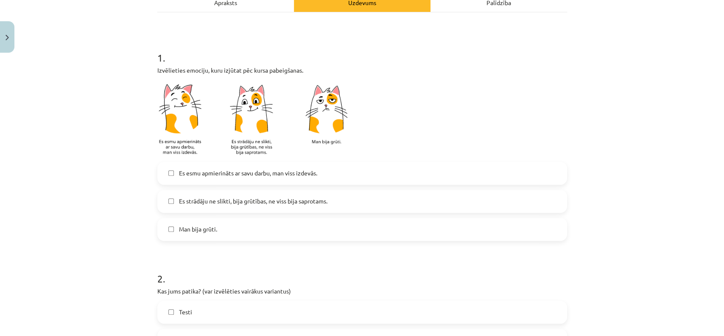
click at [286, 171] on span "Es esmu apmierināts ar savu darbu, man viss izdevās." at bounding box center [248, 172] width 138 height 9
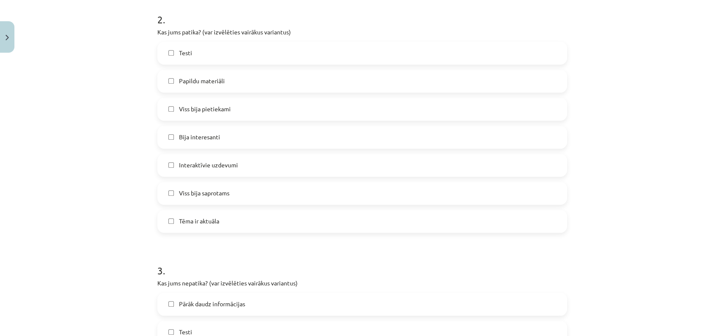
scroll to position [396, 0]
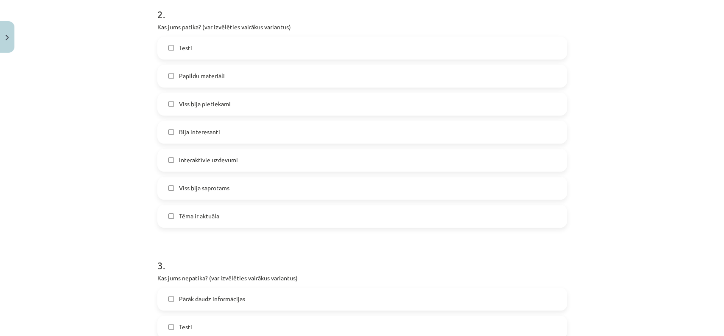
click at [213, 139] on label "Bija interesanti" at bounding box center [362, 131] width 408 height 21
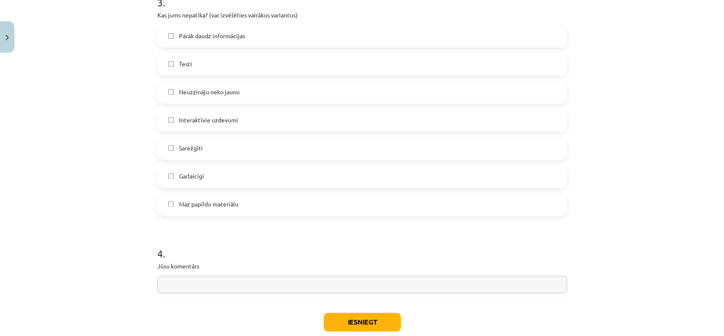
scroll to position [660, 0]
click at [243, 35] on label "Pārāk daudz informācijas" at bounding box center [362, 34] width 408 height 21
click at [205, 251] on input "text" at bounding box center [362, 282] width 410 height 17
click at [363, 251] on button "Iesniegt" at bounding box center [362, 320] width 77 height 19
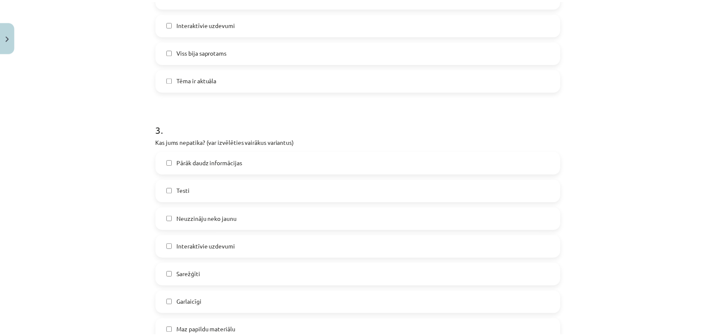
scroll to position [708, 0]
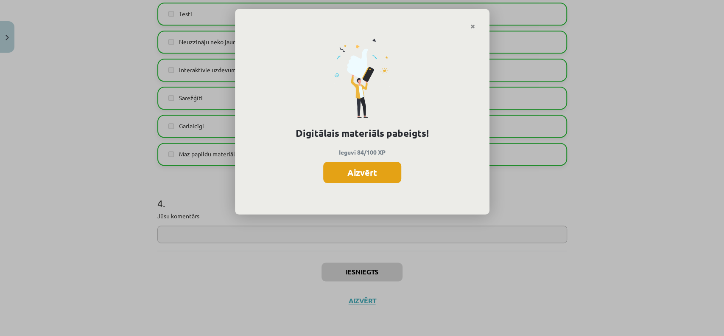
click at [390, 172] on button "Aizvērt" at bounding box center [362, 172] width 78 height 21
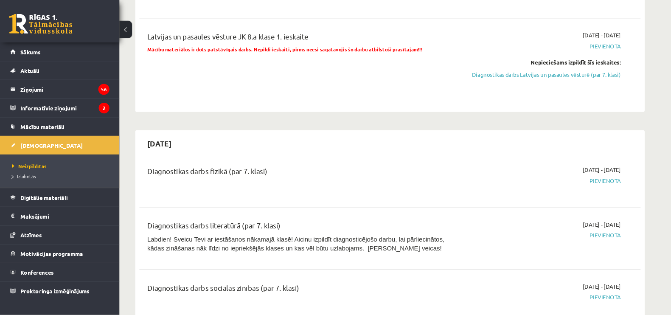
scroll to position [590, 0]
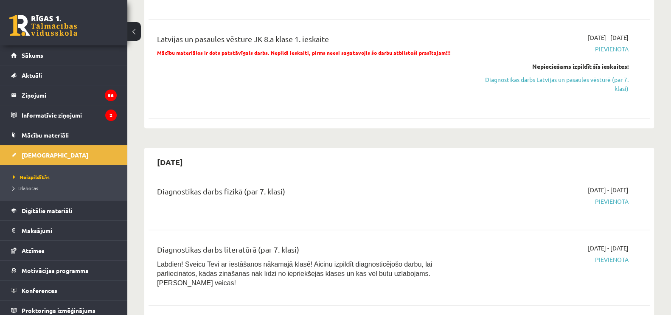
click at [25, 176] on span "Neizpildītās" at bounding box center [31, 177] width 37 height 7
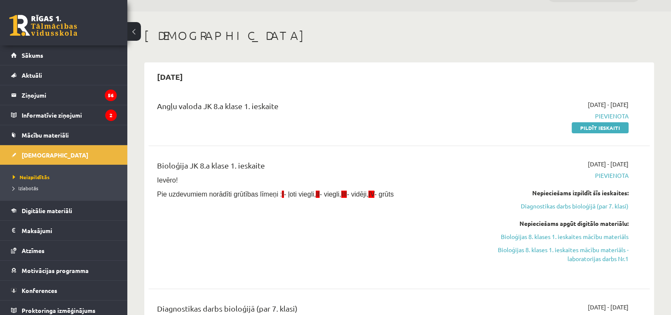
scroll to position [0, 0]
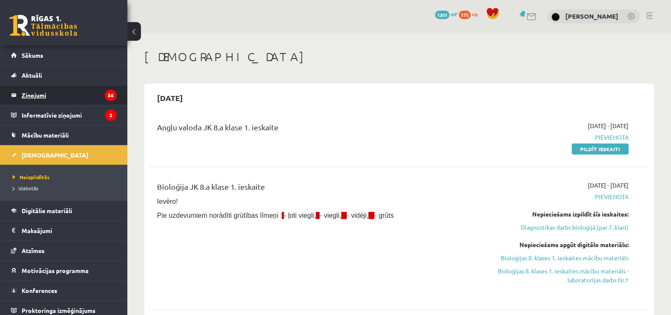
click at [60, 97] on legend "Ziņojumi 56" at bounding box center [69, 95] width 95 height 20
